Goal: Information Seeking & Learning: Compare options

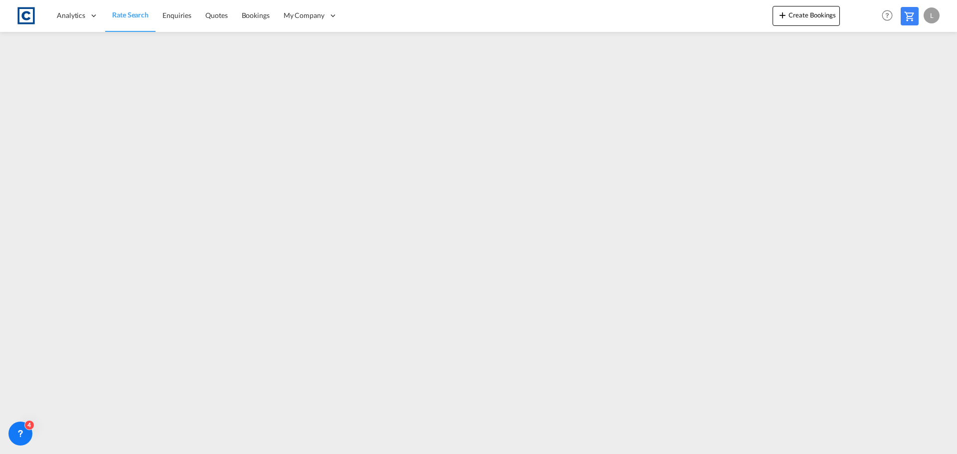
click at [134, 15] on span "Rate Search" at bounding box center [130, 14] width 36 height 8
click at [122, 13] on span "Rate Search" at bounding box center [130, 14] width 36 height 8
click at [138, 13] on span "Rate Search" at bounding box center [130, 15] width 36 height 8
